Goal: Navigation & Orientation: Find specific page/section

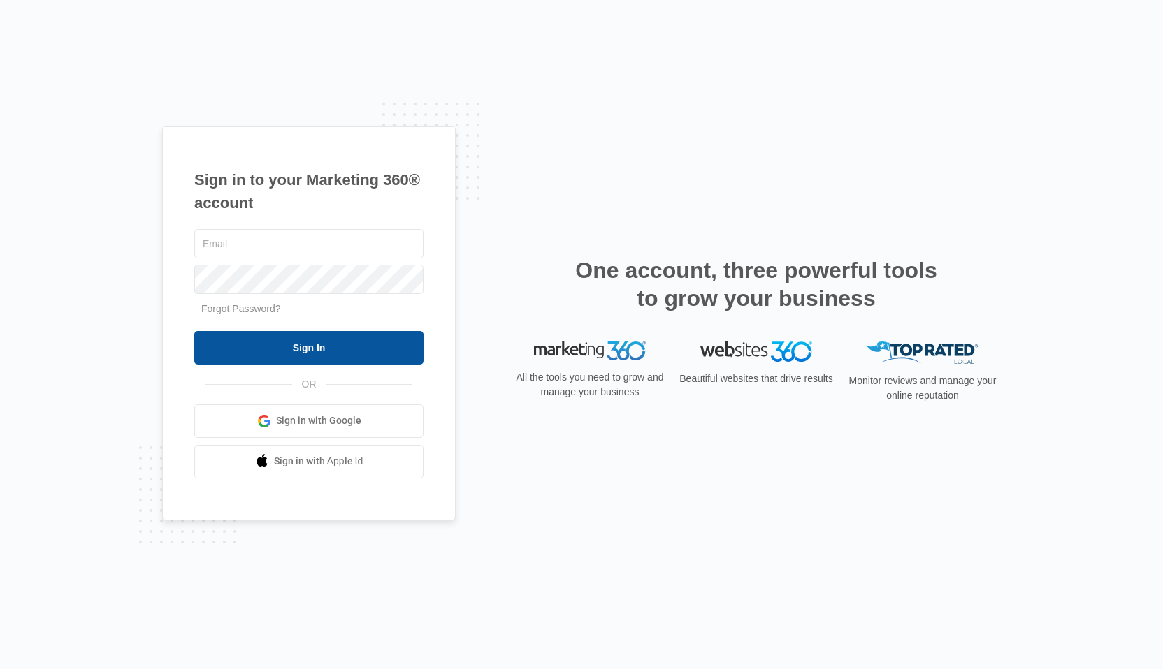
type input "[EMAIL_ADDRESS][DOMAIN_NAME]"
click at [331, 356] on input "Sign In" at bounding box center [308, 348] width 229 height 34
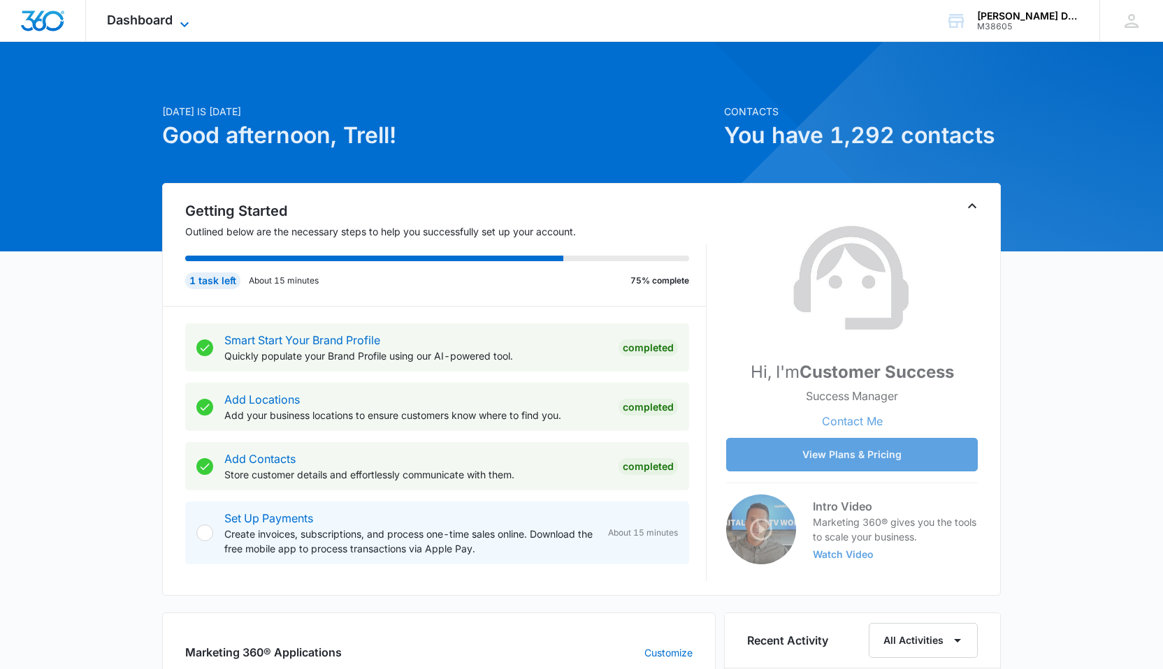
click at [134, 18] on span "Dashboard" at bounding box center [140, 20] width 66 height 15
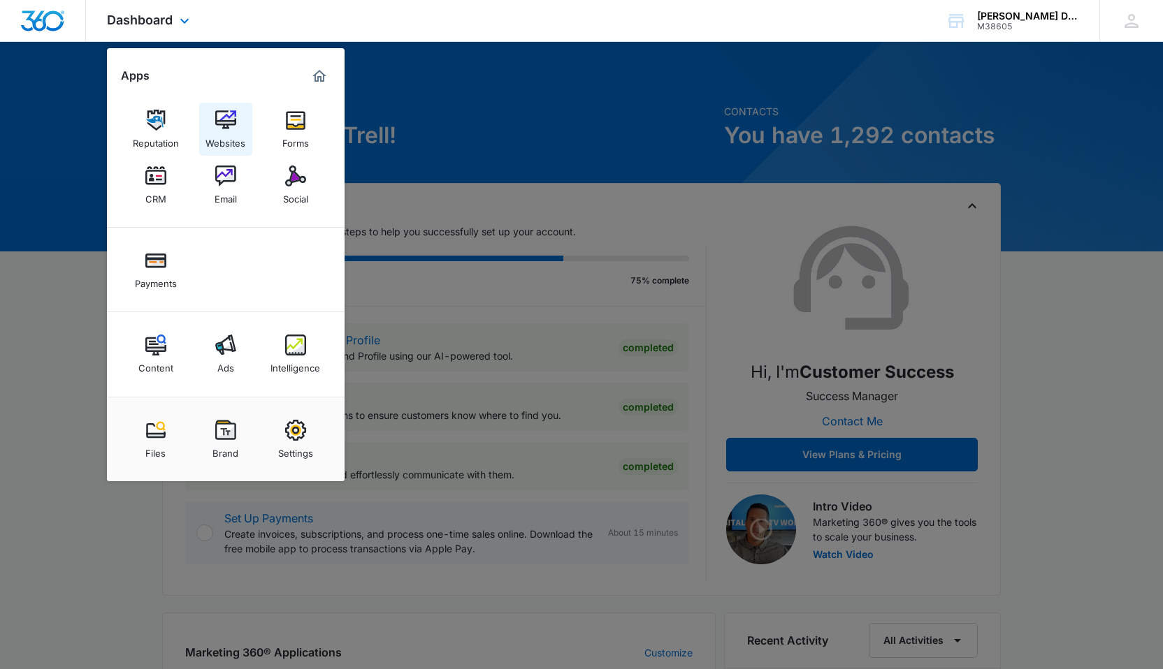
click at [234, 121] on img at bounding box center [225, 120] width 21 height 21
